Goal: Complete application form: Complete application form

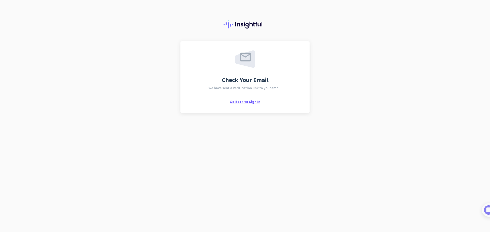
click at [244, 102] on span "Go Back to Sign In" at bounding box center [244, 101] width 31 height 5
click at [251, 103] on span "Go Back to Sign In" at bounding box center [244, 101] width 31 height 5
click at [245, 100] on span "Go Back to Sign In" at bounding box center [244, 101] width 31 height 5
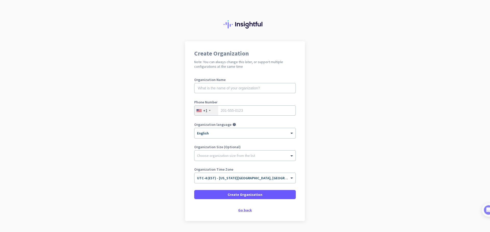
click at [243, 211] on div "Go back" at bounding box center [244, 211] width 101 height 4
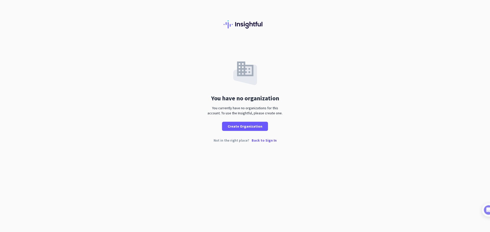
click at [268, 141] on p "Back to Sign In" at bounding box center [263, 141] width 25 height 4
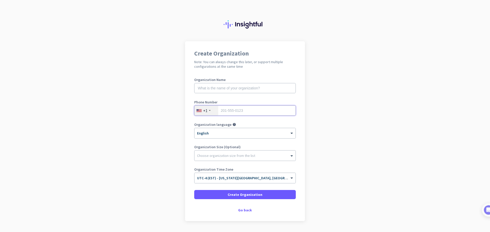
click at [259, 112] on input "tel" at bounding box center [244, 111] width 101 height 10
click at [290, 156] on span at bounding box center [292, 155] width 6 height 5
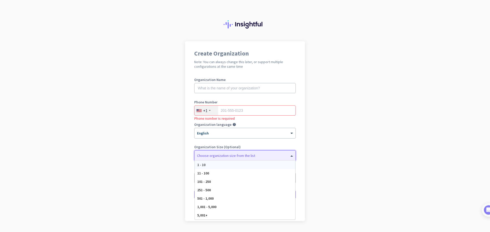
click at [322, 144] on app-onboarding-organization "Create Organization Note: You can always change this later, or support multiple…" at bounding box center [245, 143] width 490 height 205
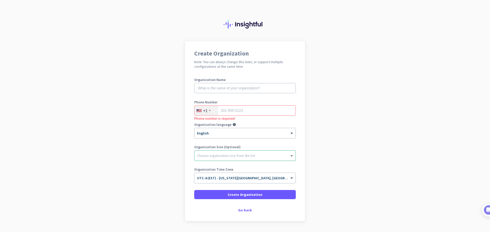
click at [291, 156] on span at bounding box center [292, 155] width 6 height 5
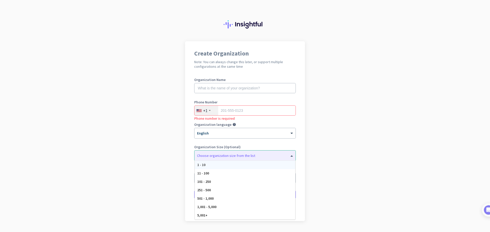
click at [333, 148] on app-onboarding-organization "Create Organization Note: You can always change this later, or support multiple…" at bounding box center [245, 143] width 490 height 205
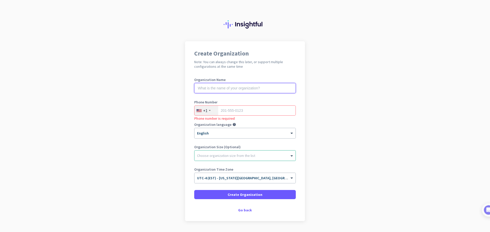
click at [271, 88] on input "text" at bounding box center [244, 88] width 101 height 10
type input "n"
type input "I"
type input "Innovare Homes"
click at [266, 112] on input "tel" at bounding box center [244, 111] width 101 height 10
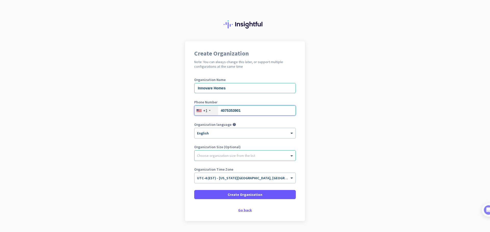
type input "4075353901"
click at [245, 211] on div "Go back" at bounding box center [244, 211] width 101 height 4
